Goal: Manage account settings

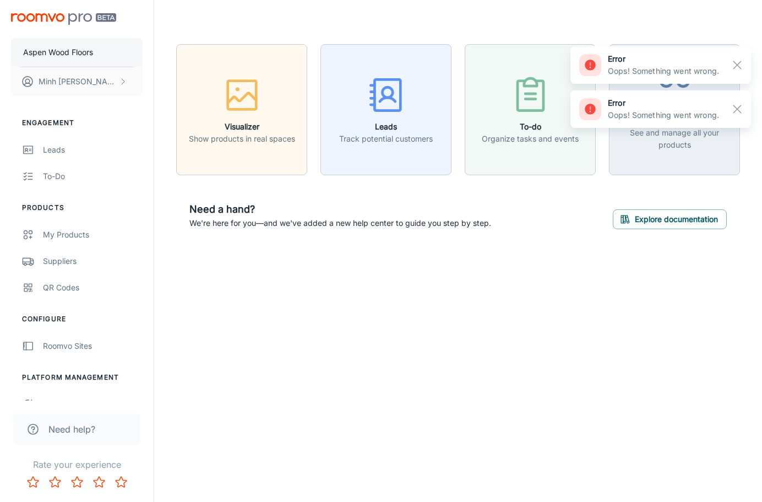
click at [85, 46] on p "Aspen Wood Floors" at bounding box center [58, 52] width 70 height 12
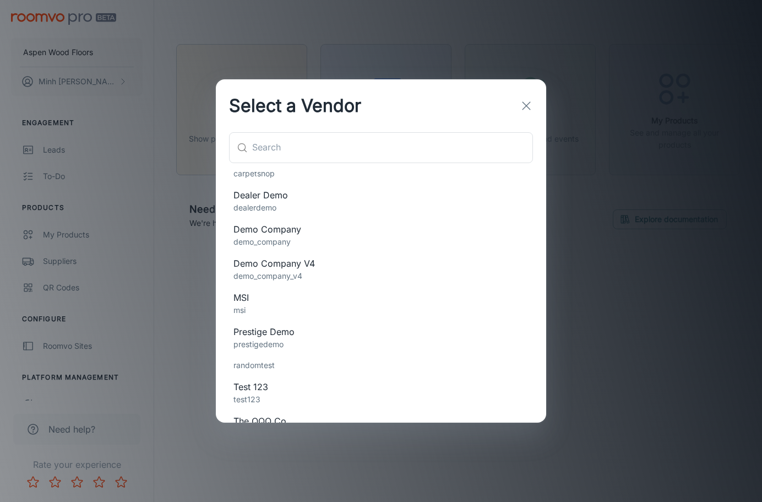
scroll to position [132, 0]
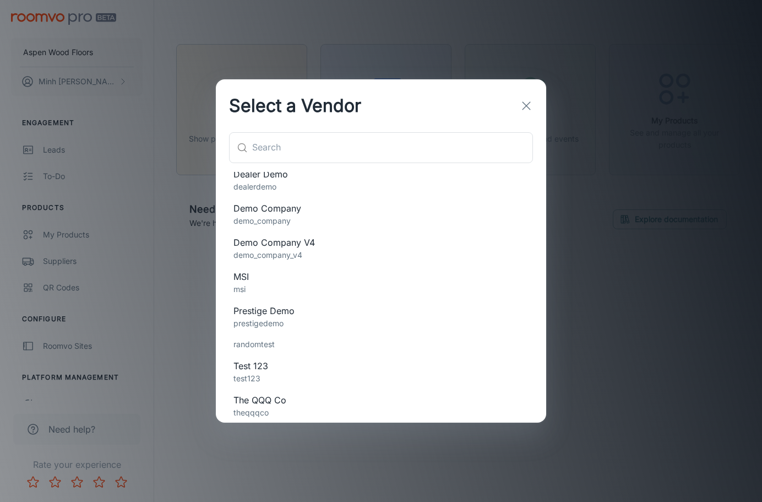
drag, startPoint x: 315, startPoint y: 311, endPoint x: 315, endPoint y: 290, distance: 21.5
click at [315, 290] on ul "abcarpet Acme emca acme Aspen Wood Floors aspenwoodfloors Carpet Shop carpetsho…" at bounding box center [381, 231] width 330 height 383
click at [315, 286] on p "msi" at bounding box center [380, 289] width 295 height 12
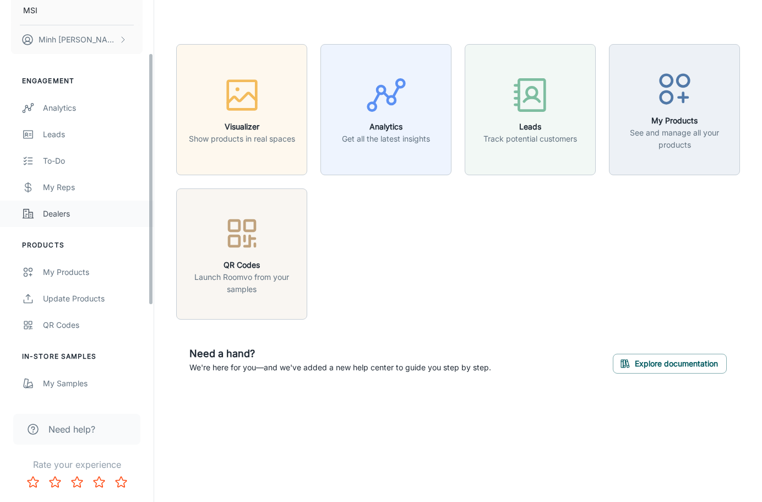
scroll to position [165, 0]
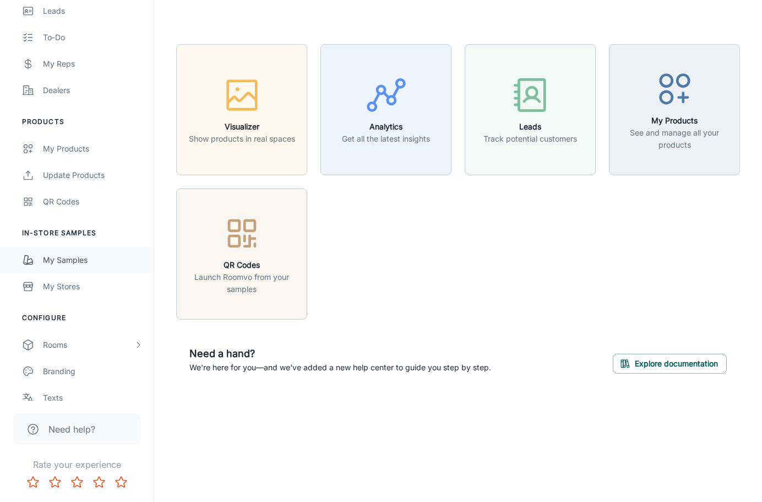
click at [96, 266] on link "My Samples" at bounding box center [77, 260] width 154 height 26
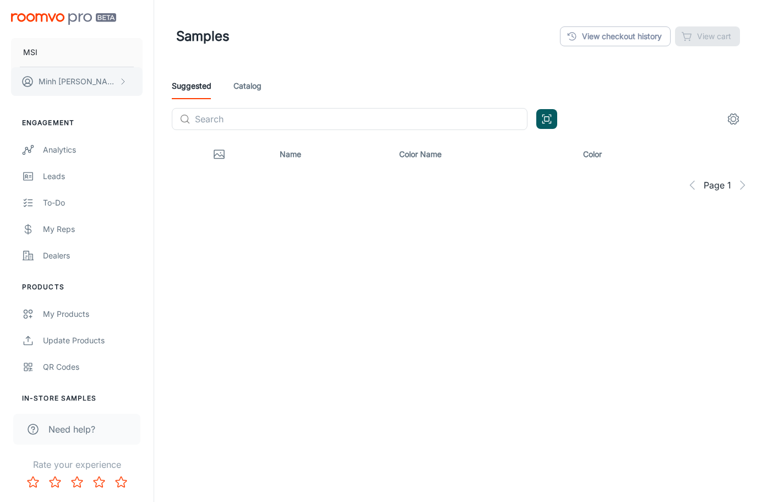
click at [111, 88] on button "[PERSON_NAME]" at bounding box center [77, 81] width 132 height 29
click at [163, 82] on li "User Profile" at bounding box center [172, 81] width 59 height 19
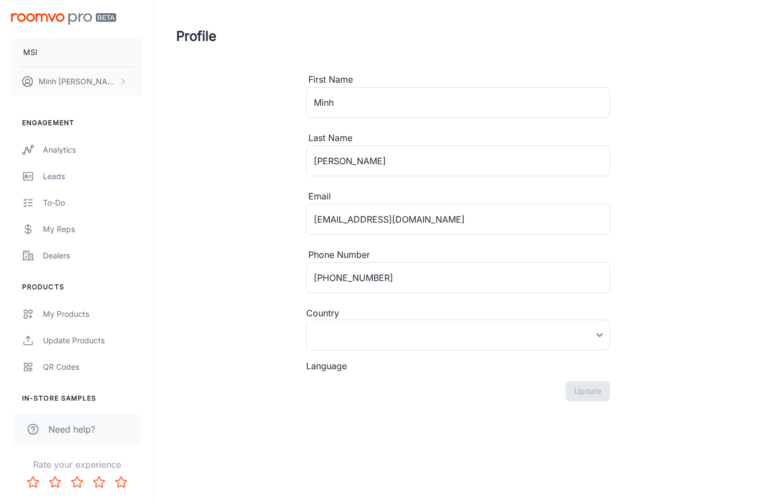
type input "[GEOGRAPHIC_DATA]"
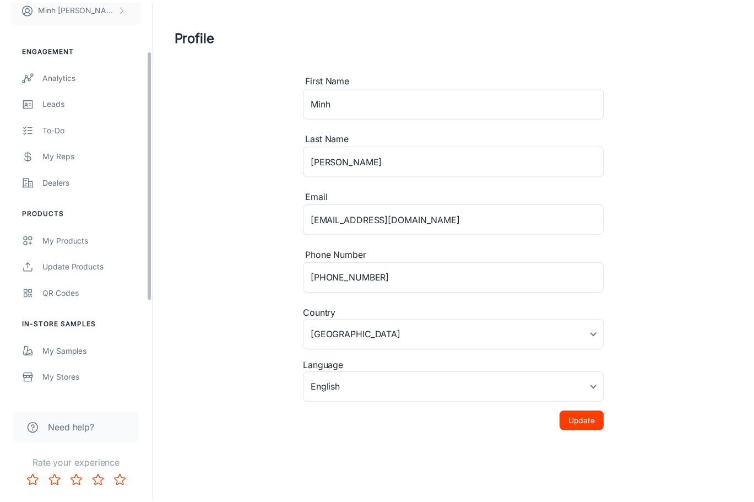
scroll to position [110, 0]
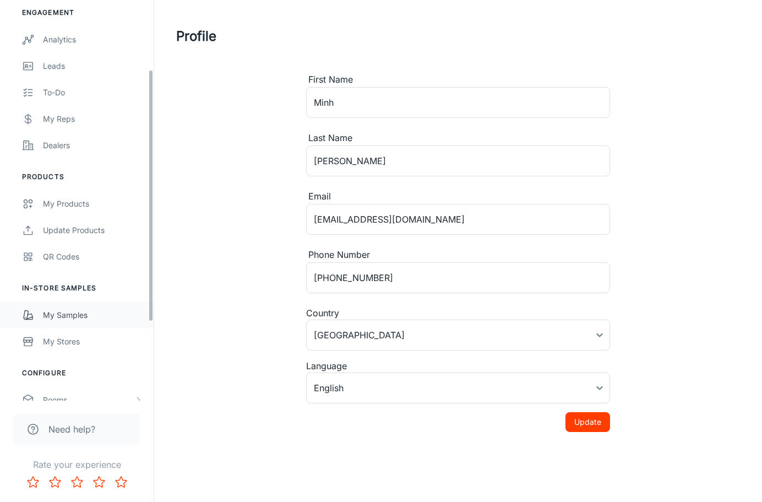
click at [88, 324] on link "My Samples" at bounding box center [77, 315] width 154 height 26
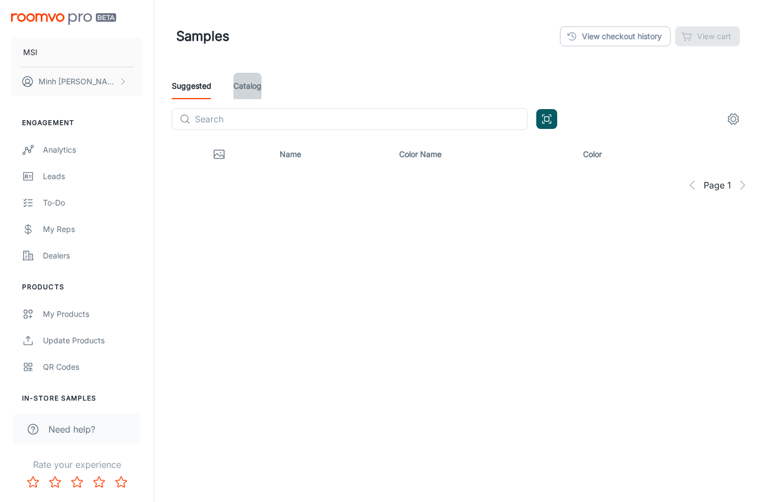
click at [261, 82] on link "Catalog" at bounding box center [247, 86] width 28 height 26
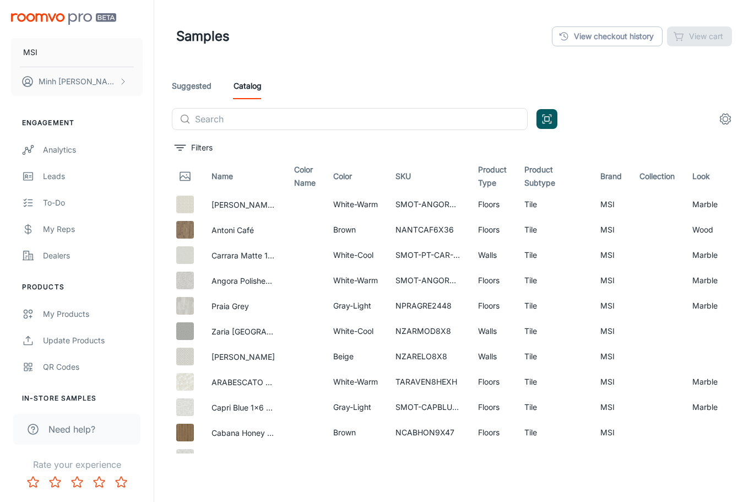
click at [195, 89] on link "Suggested" at bounding box center [192, 86] width 40 height 26
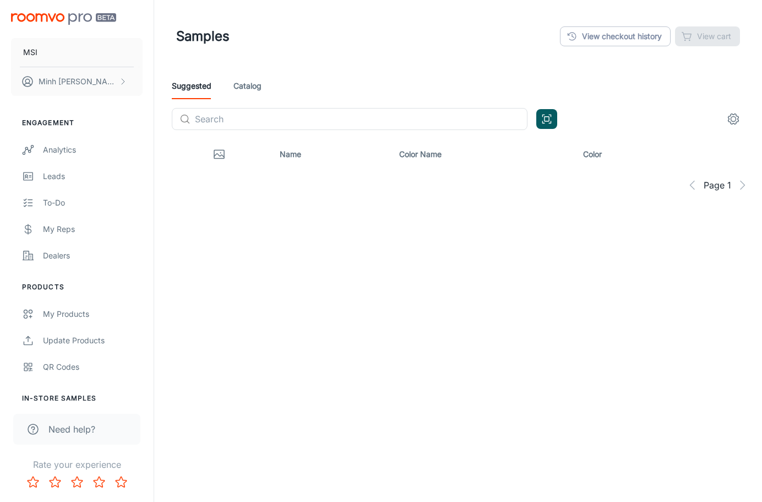
click at [225, 88] on div "Suggested Catalog" at bounding box center [458, 86] width 573 height 26
click at [230, 88] on div "Suggested Catalog" at bounding box center [458, 86] width 573 height 26
click at [240, 88] on link "Catalog" at bounding box center [247, 86] width 28 height 26
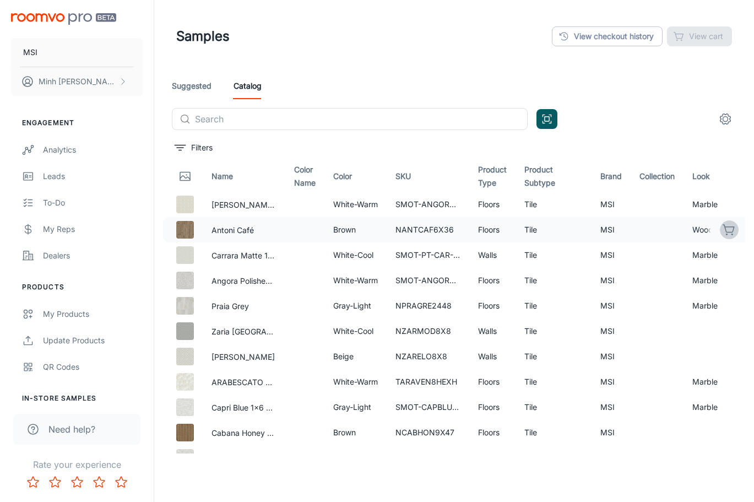
click at [722, 234] on icon "button" at bounding box center [728, 229] width 13 height 13
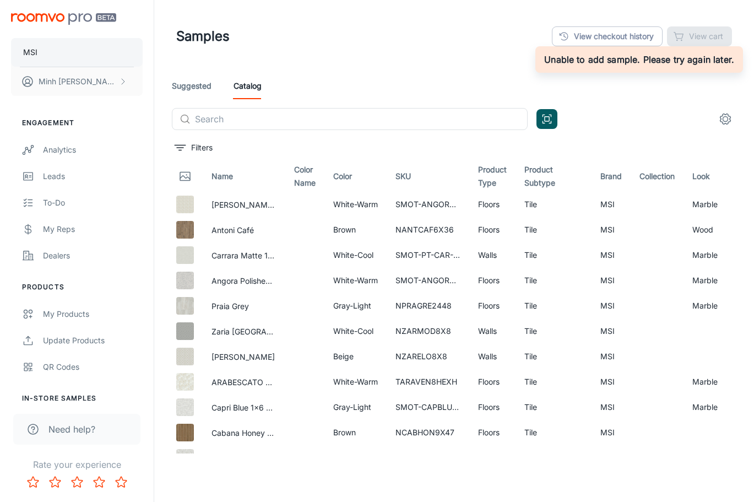
click at [124, 66] on button "MSI" at bounding box center [77, 52] width 132 height 29
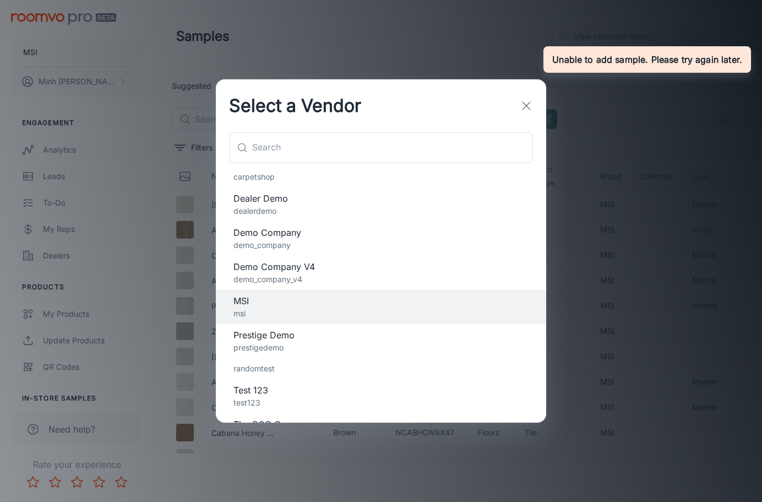
scroll to position [132, 0]
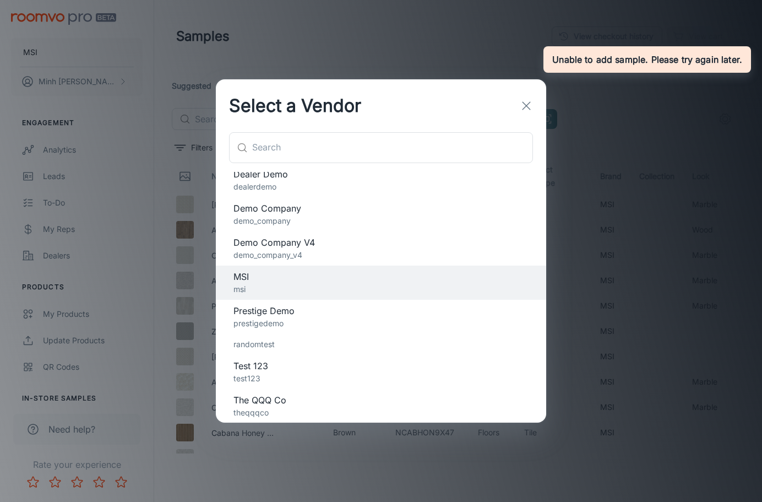
click at [338, 249] on p "demo_company_v4" at bounding box center [380, 255] width 295 height 12
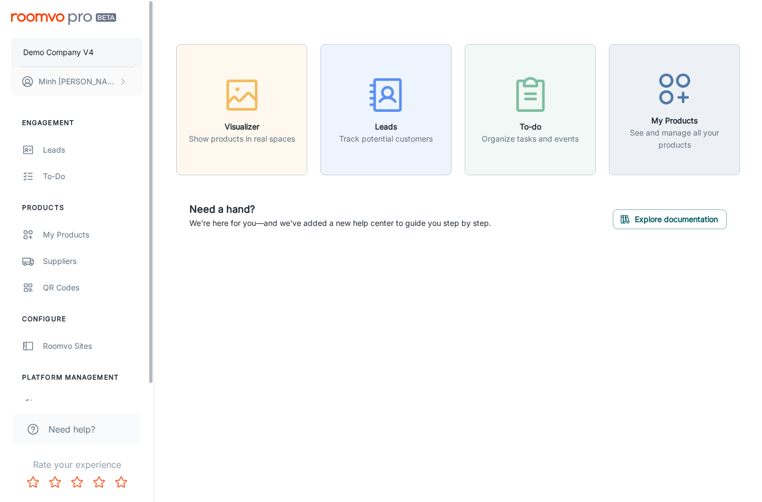
click at [96, 53] on button "Demo Company V4" at bounding box center [77, 52] width 132 height 29
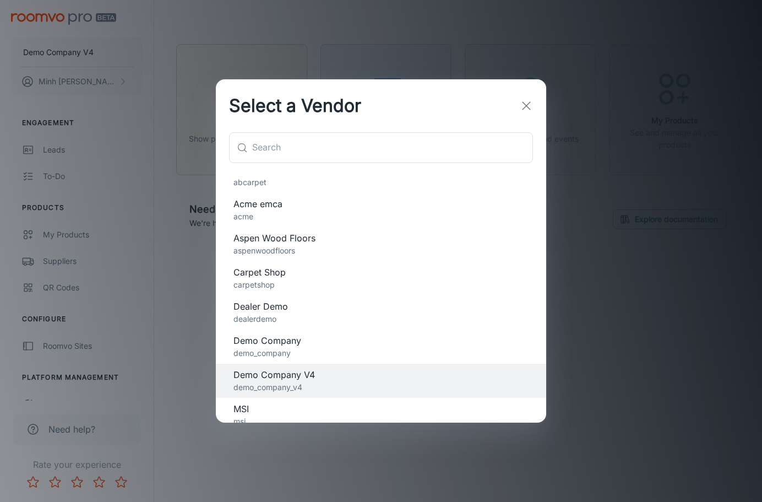
click at [328, 342] on span "Demo Company" at bounding box center [380, 340] width 295 height 13
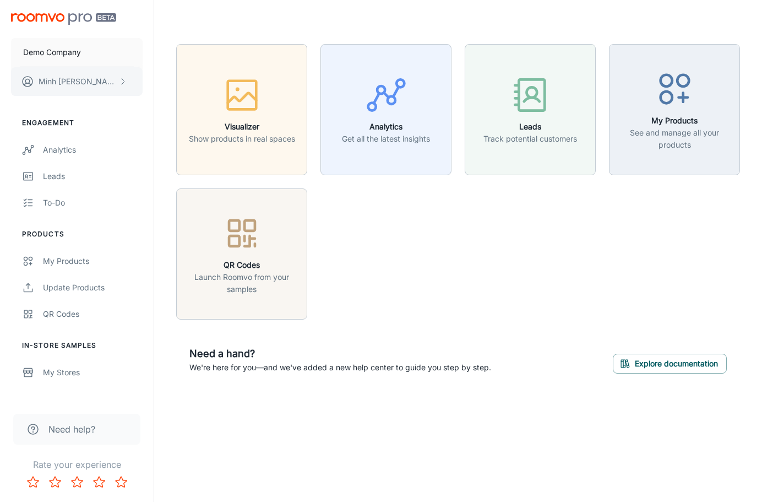
click at [96, 79] on button "[PERSON_NAME]" at bounding box center [77, 81] width 132 height 29
click at [162, 84] on li "User Profile" at bounding box center [172, 81] width 59 height 19
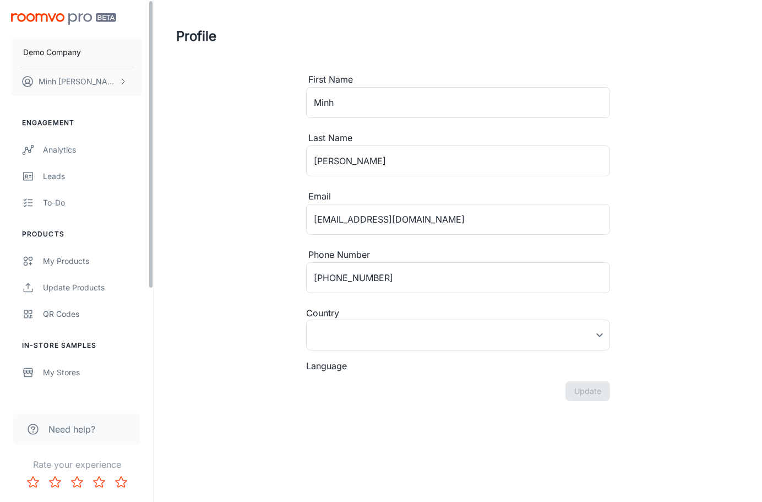
type input "[GEOGRAPHIC_DATA]"
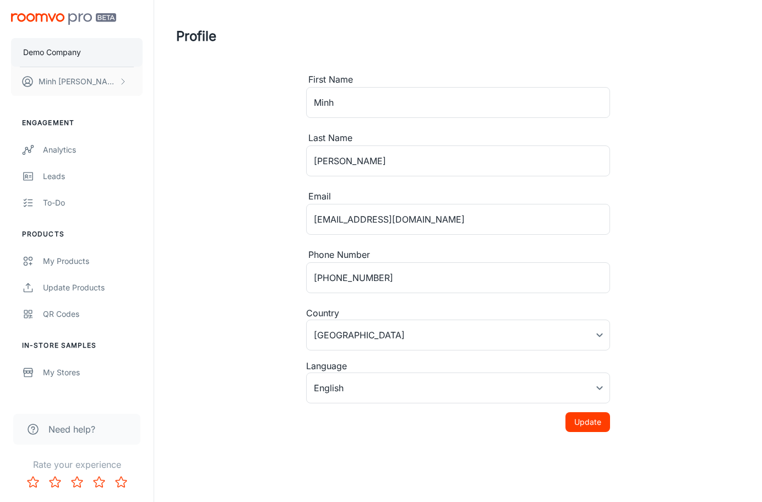
click at [86, 56] on button "Demo Company" at bounding box center [77, 52] width 132 height 29
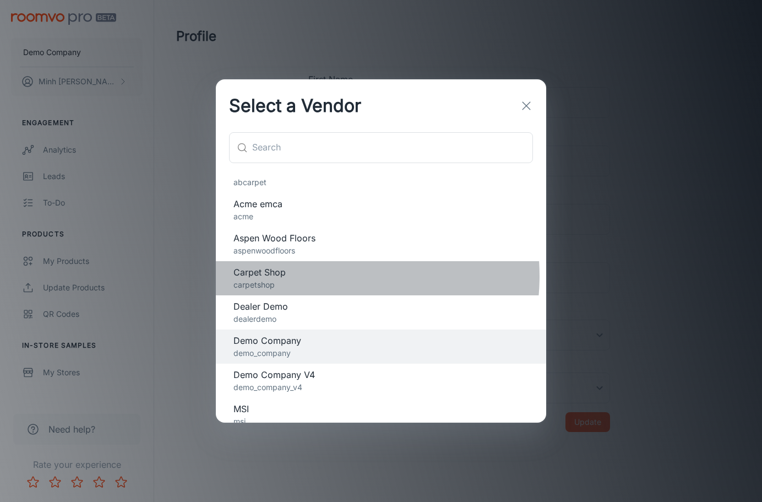
click at [315, 276] on span "Carpet Shop" at bounding box center [380, 271] width 295 height 13
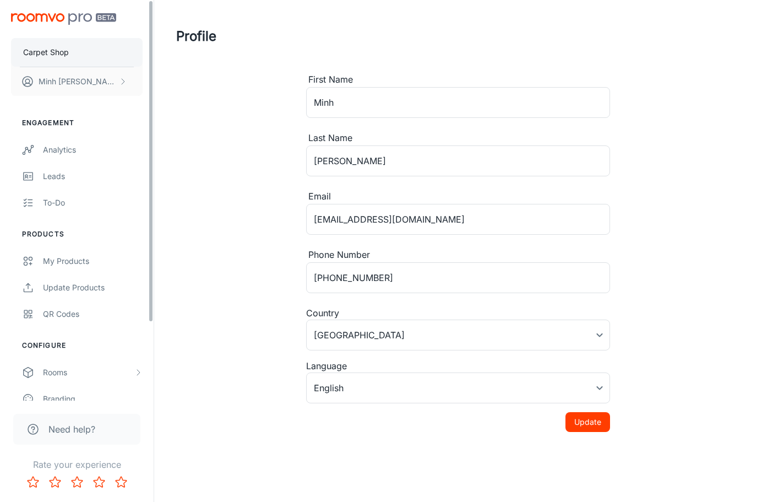
click at [84, 53] on button "Carpet Shop" at bounding box center [77, 52] width 132 height 29
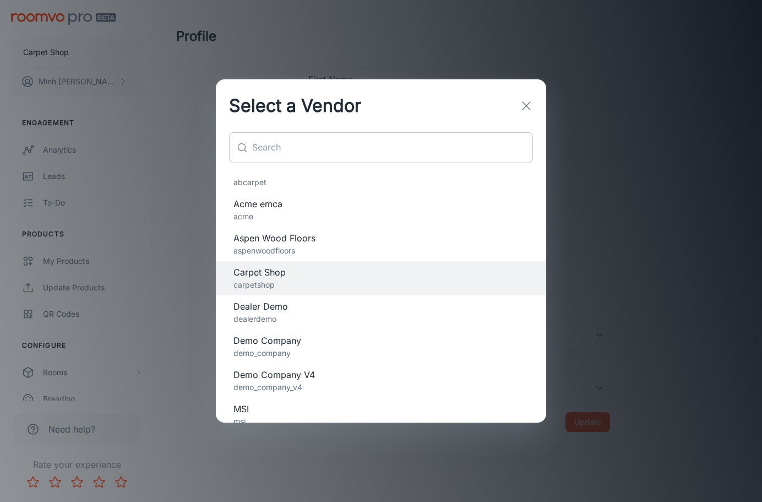
click at [330, 146] on input "text" at bounding box center [392, 147] width 281 height 31
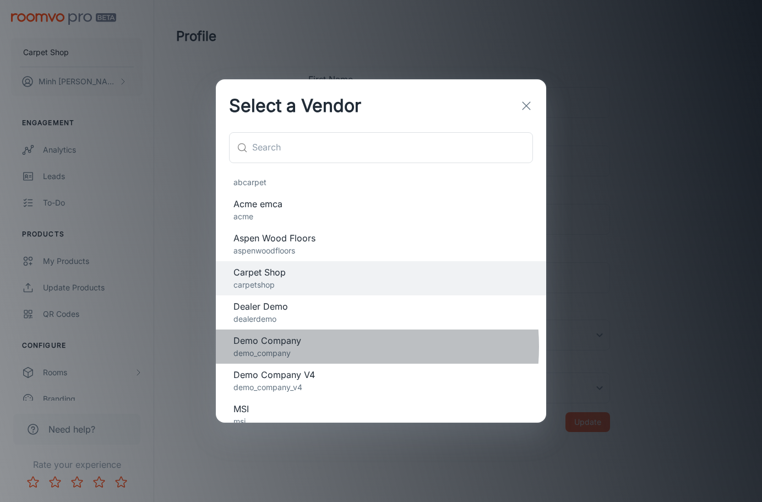
click at [315, 347] on p "demo_company" at bounding box center [380, 353] width 295 height 12
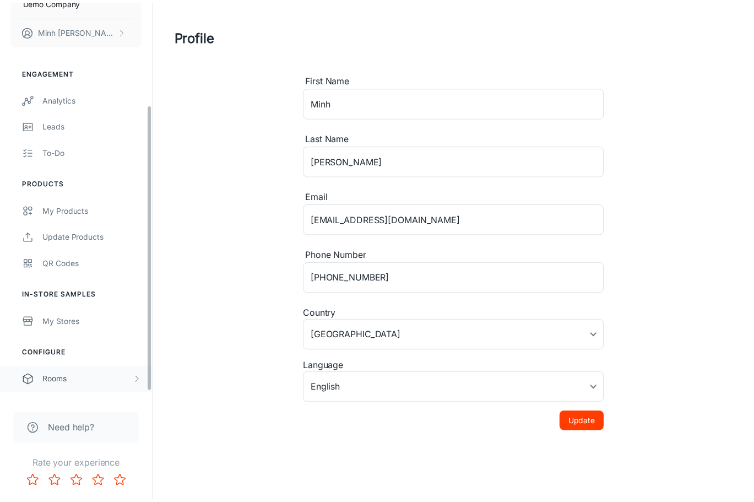
scroll to position [155, 0]
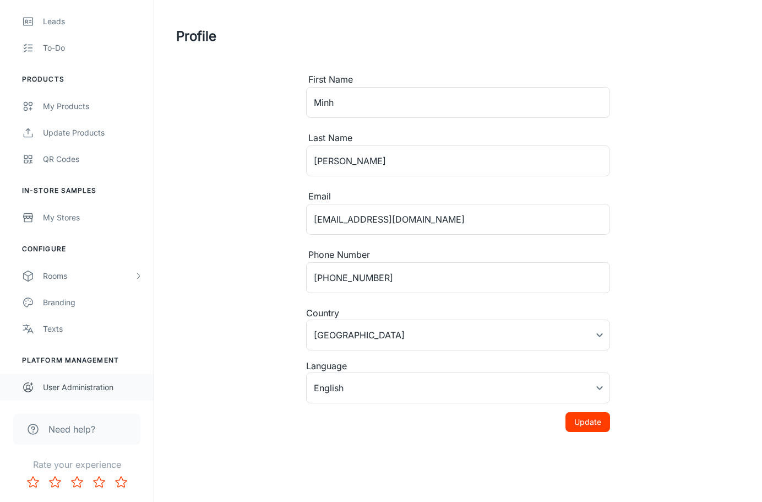
click at [89, 384] on div "User Administration" at bounding box center [93, 387] width 100 height 12
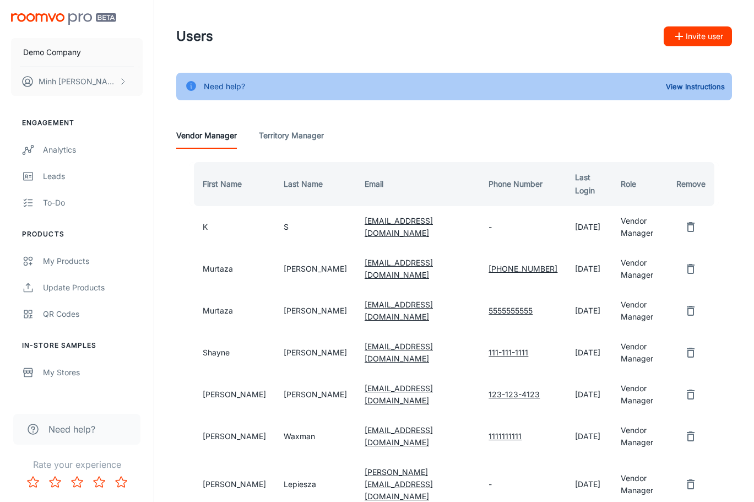
click at [295, 134] on Manager "Territory Manager" at bounding box center [291, 135] width 65 height 26
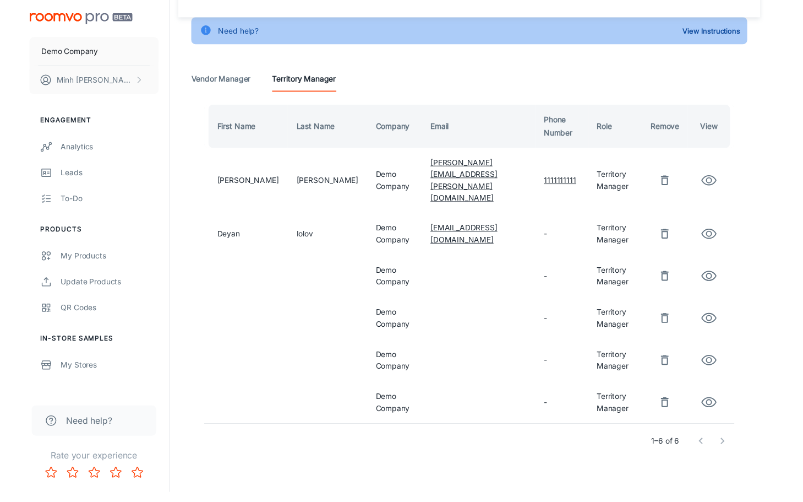
scroll to position [42, 0]
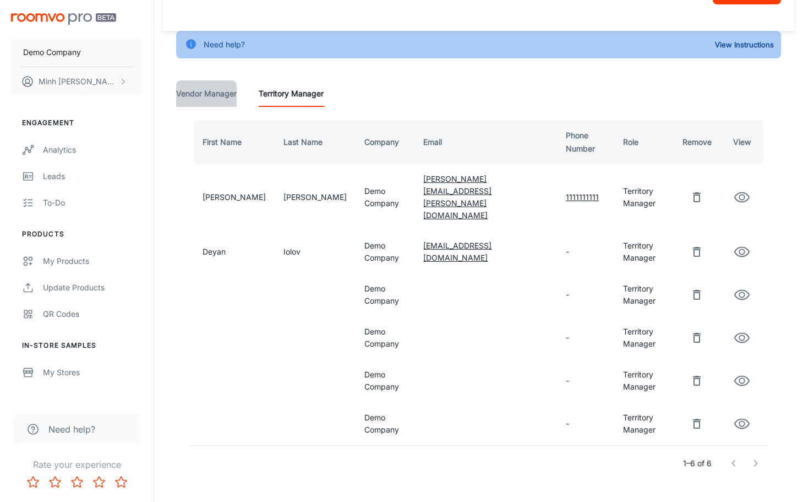
click at [222, 88] on Manager "Vendor Manager" at bounding box center [206, 93] width 61 height 26
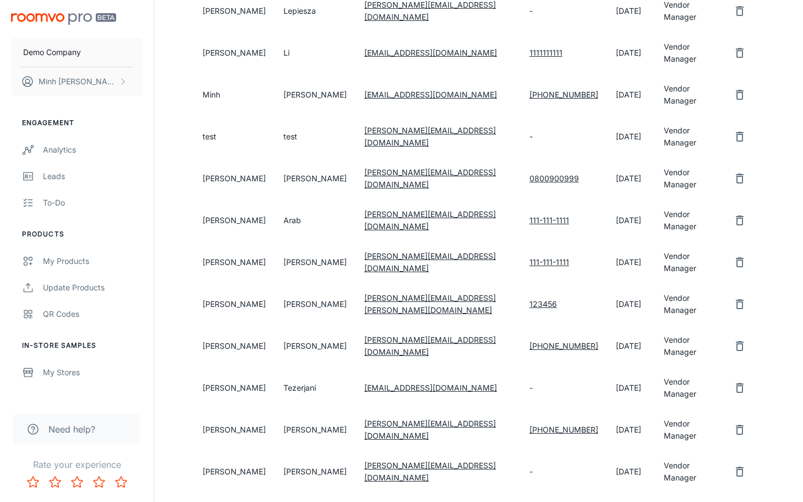
scroll to position [496, 0]
